Goal: Task Accomplishment & Management: Use online tool/utility

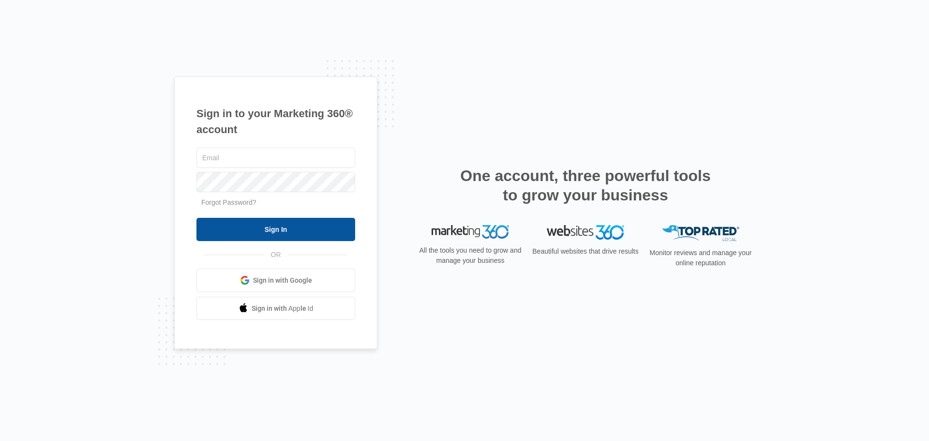
type input "[EMAIL_ADDRESS][DOMAIN_NAME]"
click at [274, 228] on input "Sign In" at bounding box center [275, 229] width 159 height 23
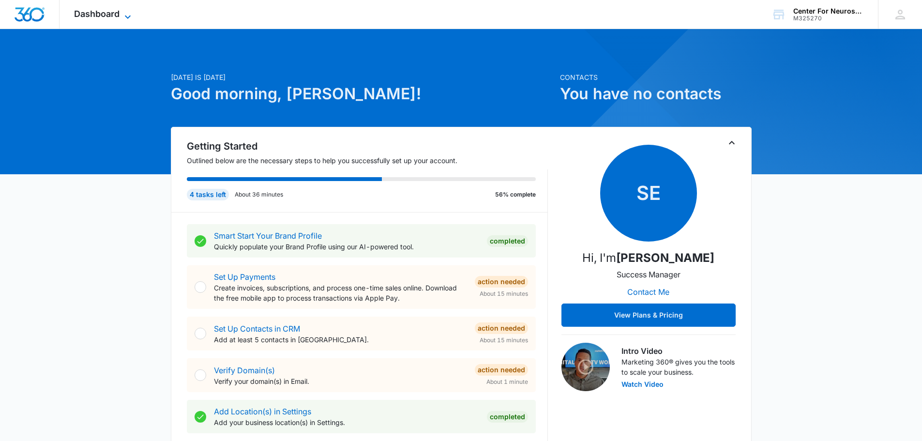
click at [126, 18] on icon at bounding box center [128, 17] width 12 height 12
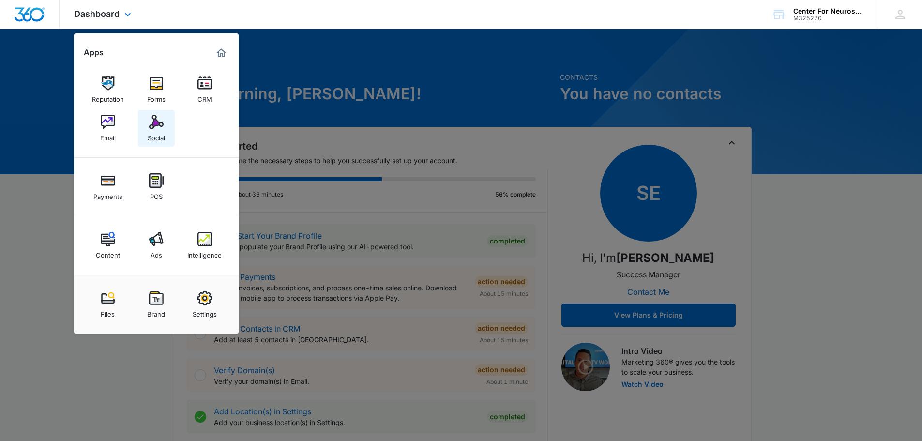
click at [160, 130] on div "Social" at bounding box center [156, 135] width 17 height 13
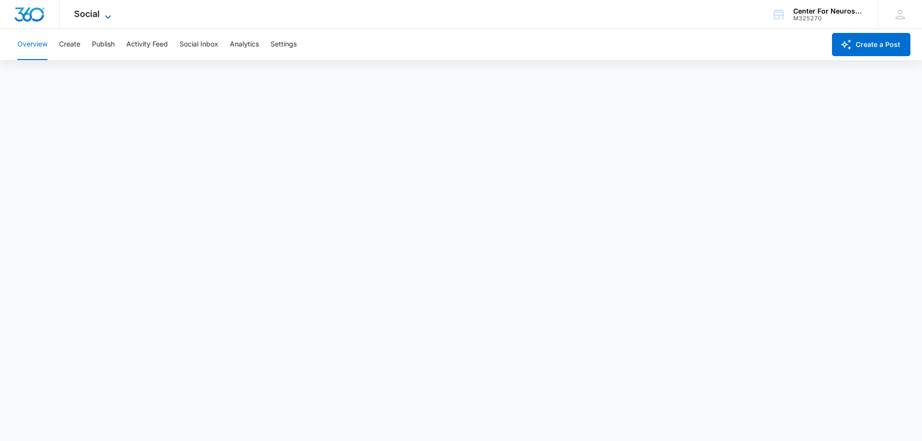
click at [105, 15] on icon at bounding box center [108, 17] width 12 height 12
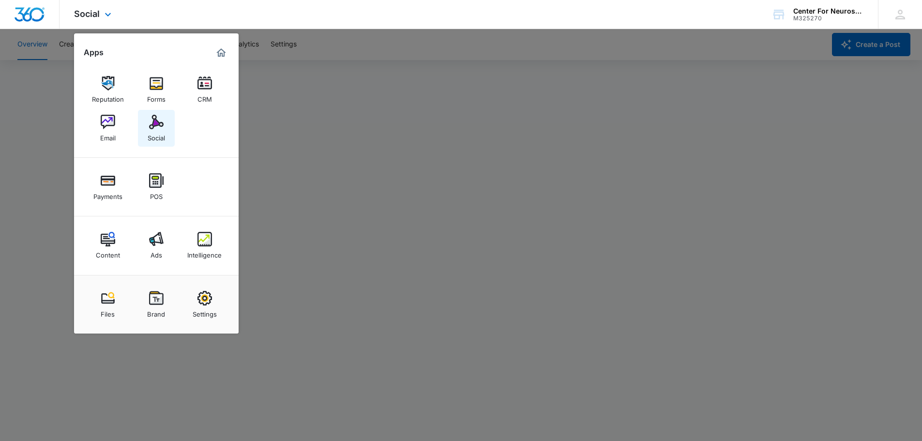
click at [159, 124] on img at bounding box center [156, 122] width 15 height 15
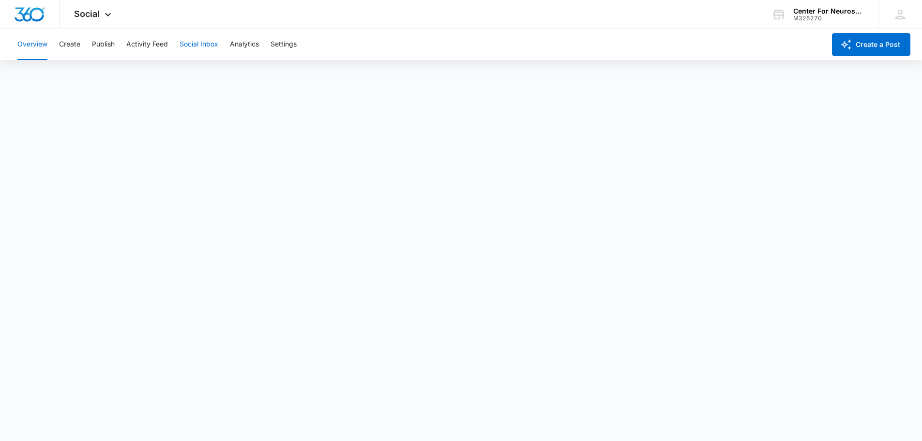
click at [200, 43] on button "Social Inbox" at bounding box center [198, 44] width 39 height 31
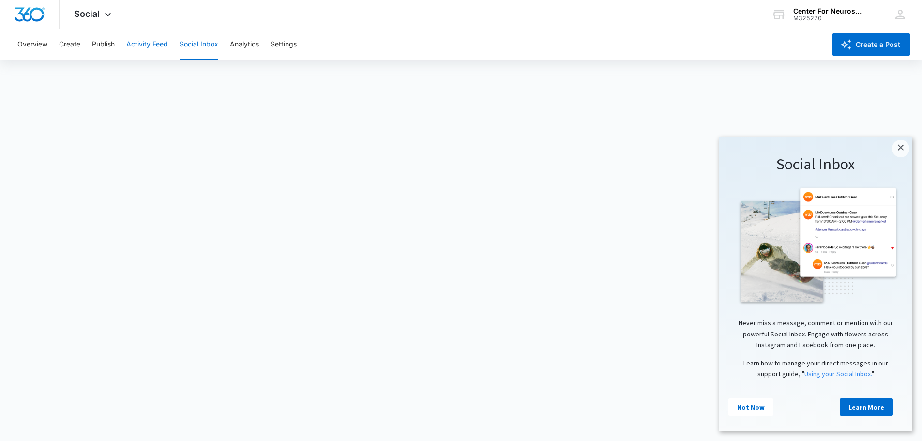
click at [149, 41] on button "Activity Feed" at bounding box center [147, 44] width 42 height 31
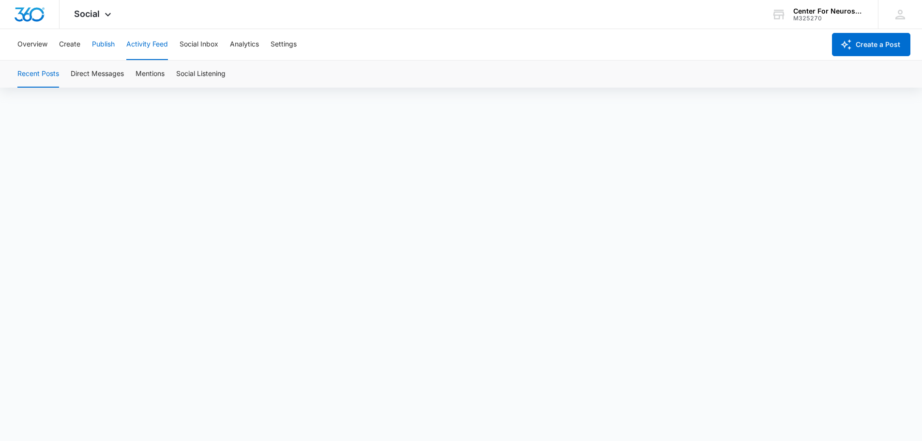
click at [102, 43] on button "Publish" at bounding box center [103, 44] width 23 height 31
click at [70, 44] on button "Create" at bounding box center [69, 44] width 21 height 31
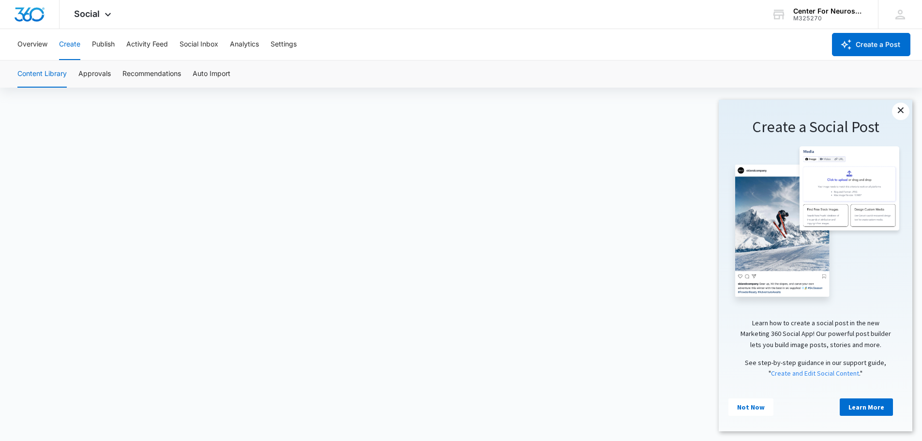
click at [904, 108] on link "×" at bounding box center [900, 111] width 17 height 17
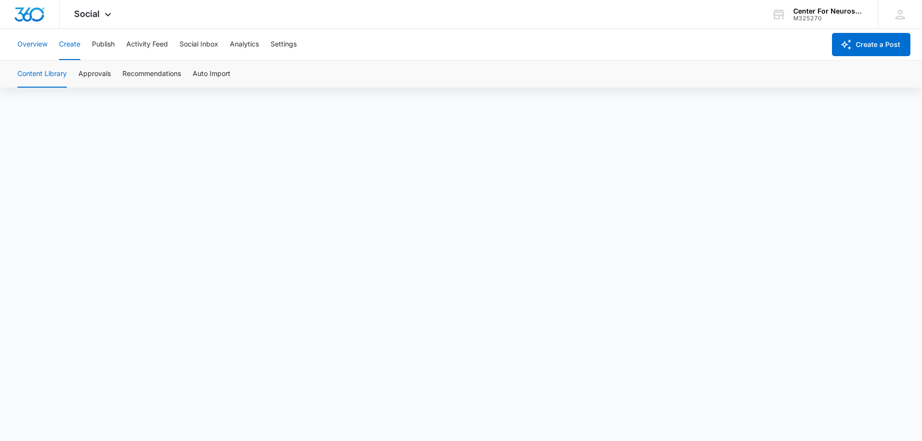
click at [32, 45] on button "Overview" at bounding box center [32, 44] width 30 height 31
click at [290, 45] on button "Settings" at bounding box center [283, 44] width 26 height 31
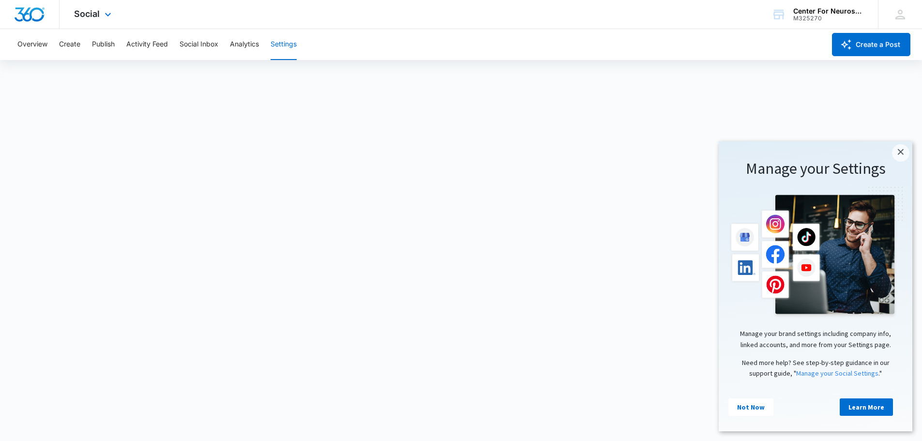
click at [101, 14] on div "Social Apps Reputation Forms CRM Email Social Payments POS Content Ads Intellig…" at bounding box center [94, 14] width 69 height 29
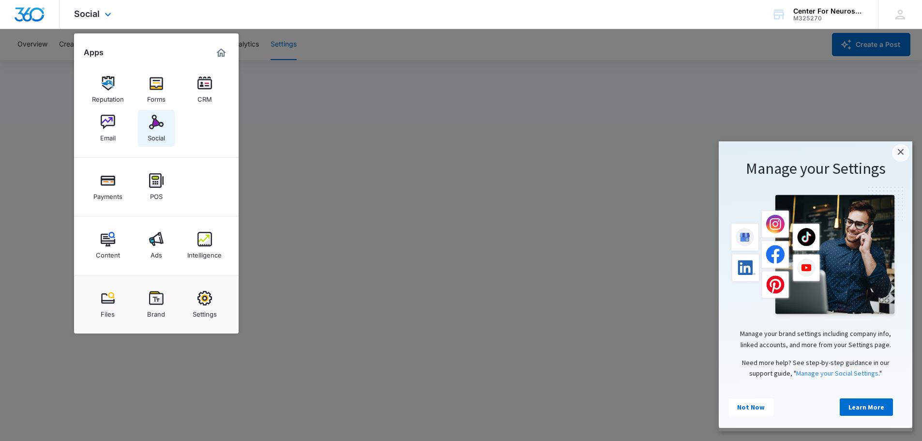
click at [159, 132] on div "Social" at bounding box center [156, 135] width 17 height 13
